Goal: Task Accomplishment & Management: Manage account settings

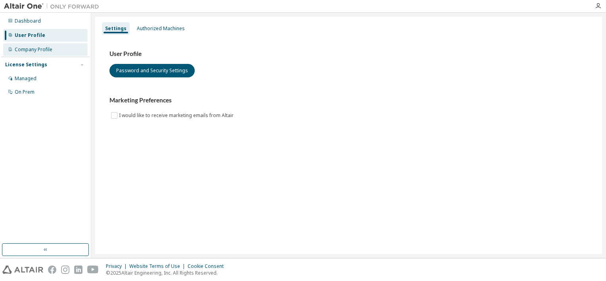
click at [44, 48] on div "Company Profile" at bounding box center [34, 49] width 38 height 6
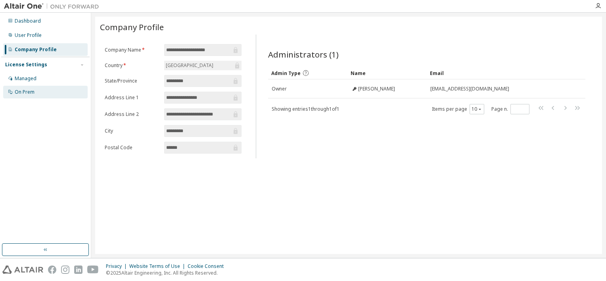
click at [35, 90] on div "On Prem" at bounding box center [45, 92] width 84 height 13
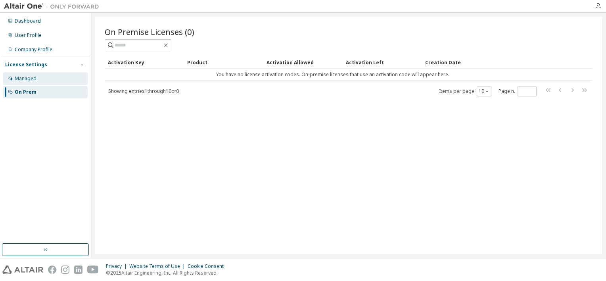
click at [40, 76] on div "Managed" at bounding box center [45, 78] width 84 height 13
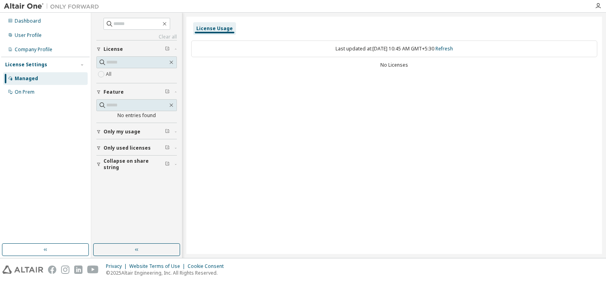
click at [273, 136] on div "License Usage Last updated at: Mon 2025-09-08 10:45 AM GMT+5:30 Refresh No Lice…" at bounding box center [393, 135] width 415 height 237
click at [30, 22] on div "Dashboard" at bounding box center [28, 21] width 26 height 6
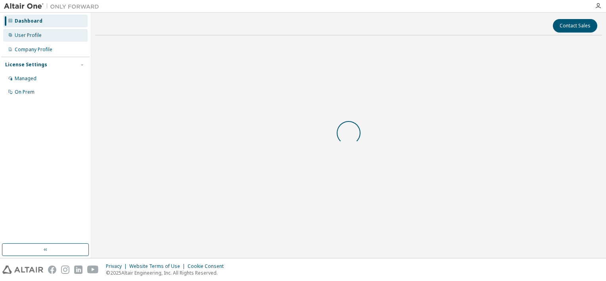
click at [37, 36] on div "User Profile" at bounding box center [28, 35] width 27 height 6
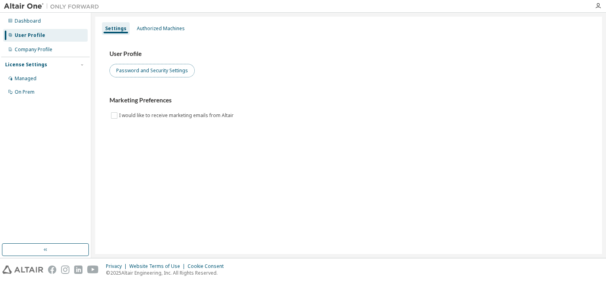
click at [174, 71] on button "Password and Security Settings" at bounding box center [151, 70] width 85 height 13
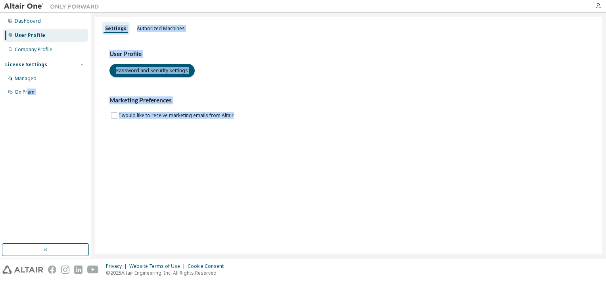
drag, startPoint x: 27, startPoint y: 94, endPoint x: 162, endPoint y: 143, distance: 143.6
click at [162, 143] on div "Dashboard User Profile Company Profile License Settings Managed On Prem Setting…" at bounding box center [303, 135] width 606 height 245
click at [168, 29] on div "Authorized Machines" at bounding box center [161, 28] width 48 height 6
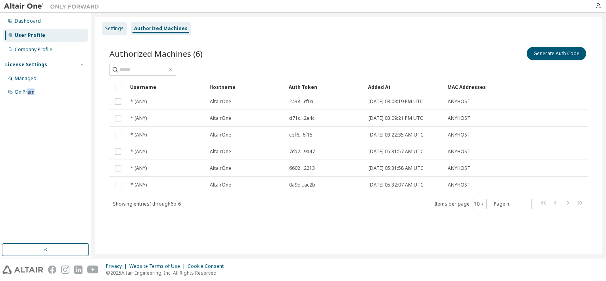
click at [111, 25] on div "Settings" at bounding box center [114, 28] width 19 height 6
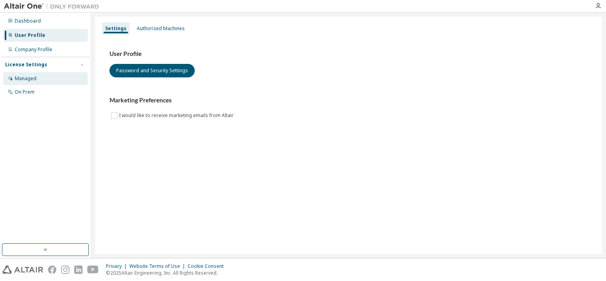
click at [37, 77] on div "Managed" at bounding box center [45, 78] width 84 height 13
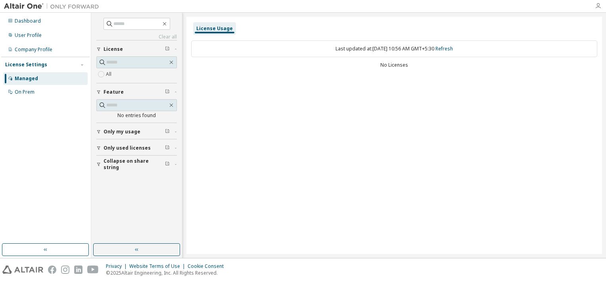
click at [598, 6] on icon "button" at bounding box center [598, 6] width 6 height 6
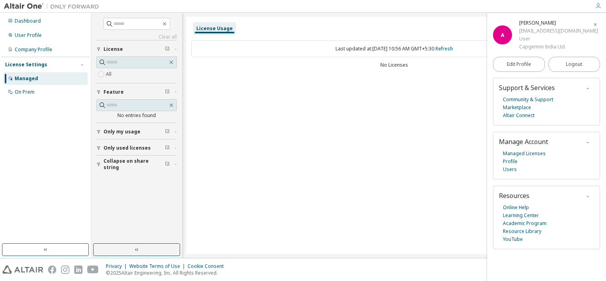
click at [587, 145] on icon "button" at bounding box center [587, 142] width 5 height 5
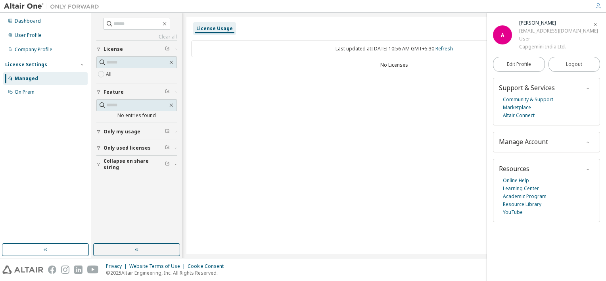
click at [587, 145] on icon "button" at bounding box center [587, 142] width 5 height 5
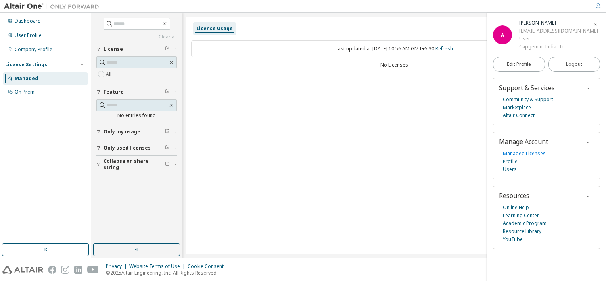
click at [525, 157] on link "Managed Licenses" at bounding box center [524, 153] width 43 height 8
click at [42, 22] on div "Dashboard" at bounding box center [45, 21] width 84 height 13
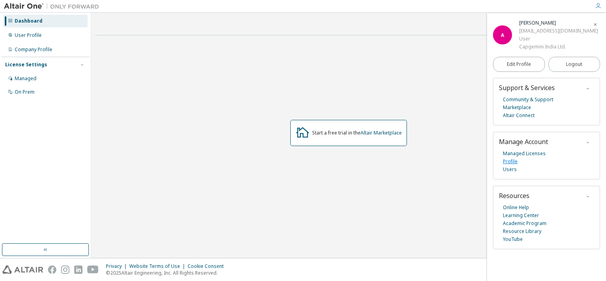
click at [514, 165] on link "Profile" at bounding box center [510, 161] width 15 height 8
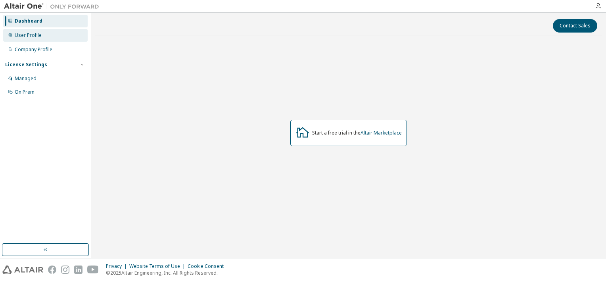
click at [49, 31] on div "User Profile" at bounding box center [45, 35] width 84 height 13
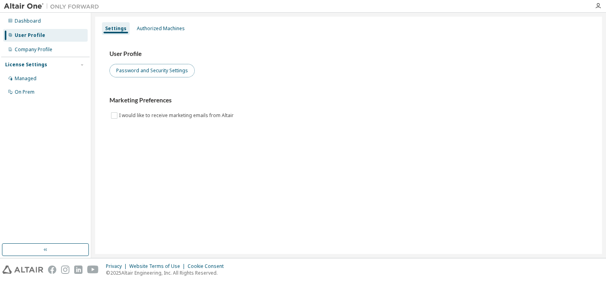
click at [180, 69] on button "Password and Security Settings" at bounding box center [151, 70] width 85 height 13
click at [599, 5] on icon "button" at bounding box center [598, 6] width 6 height 6
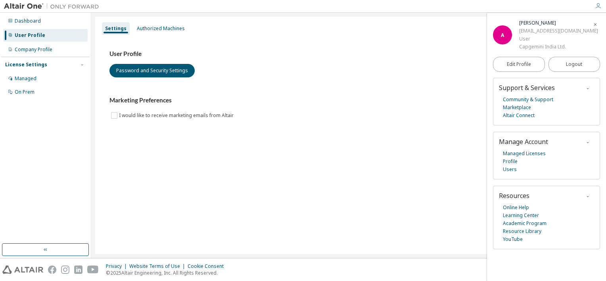
click at [439, 172] on div "Settings Authorized Machines User Profile Password and Security Settings Market…" at bounding box center [348, 135] width 507 height 237
click at [594, 26] on icon "button" at bounding box center [595, 24] width 5 height 5
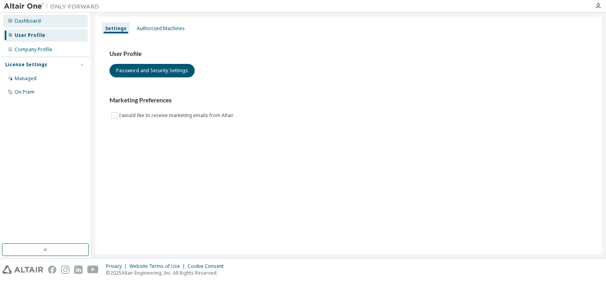
click at [27, 19] on div "Dashboard" at bounding box center [28, 21] width 26 height 6
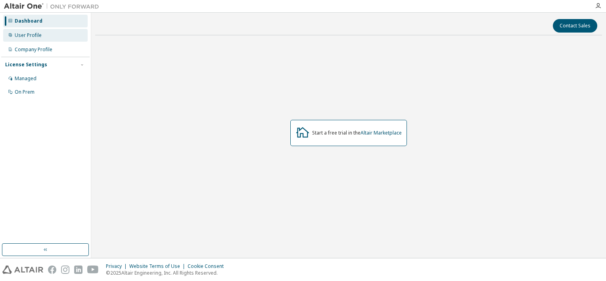
click at [40, 34] on div "User Profile" at bounding box center [28, 35] width 27 height 6
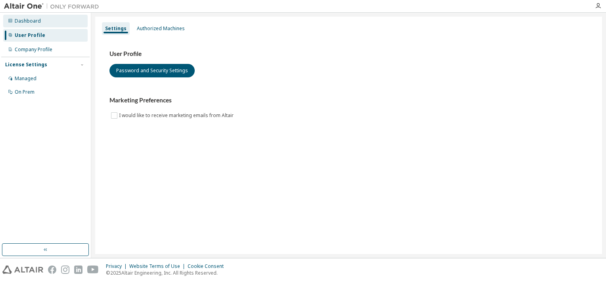
click at [25, 19] on div "Dashboard" at bounding box center [28, 21] width 26 height 6
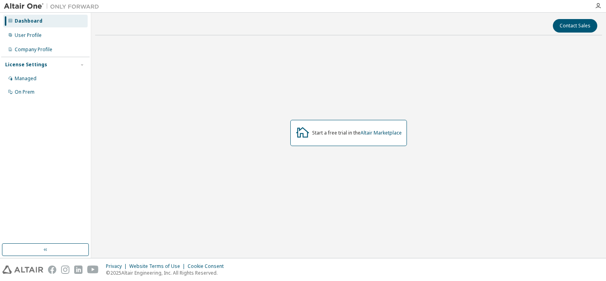
click at [35, 21] on div "Dashboard" at bounding box center [29, 21] width 28 height 6
click at [599, 8] on icon "button" at bounding box center [598, 6] width 6 height 6
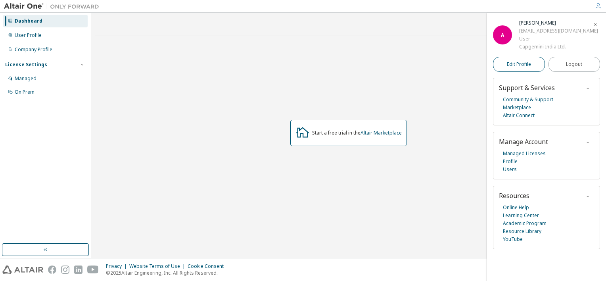
click at [528, 67] on span "Edit Profile" at bounding box center [519, 64] width 24 height 6
